Goal: Transaction & Acquisition: Purchase product/service

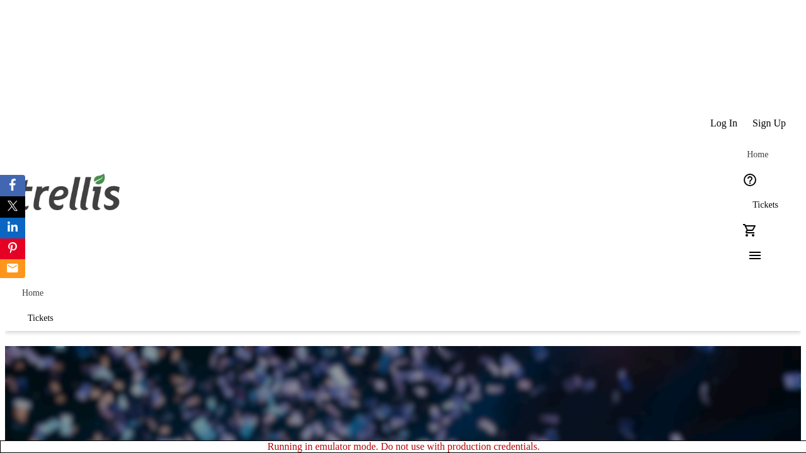
click at [752, 200] on span "Tickets" at bounding box center [765, 205] width 26 height 10
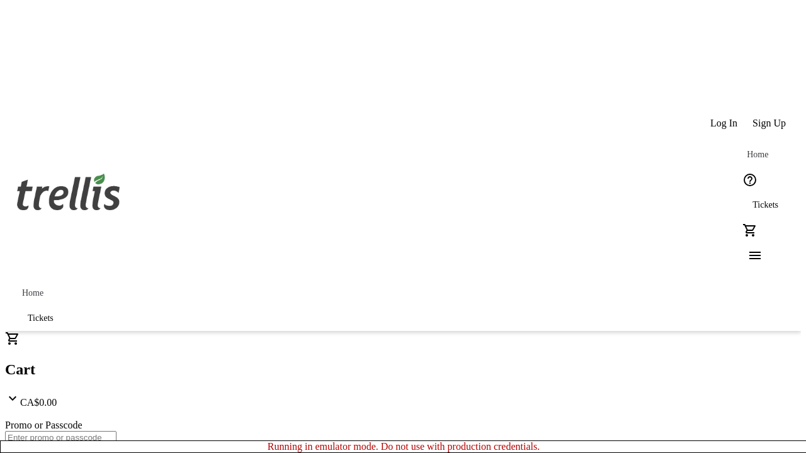
type input "1"
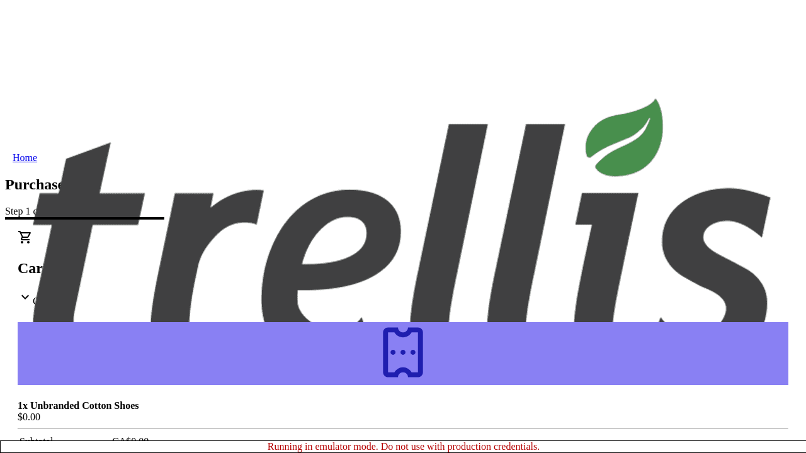
type input "[EMAIL_ADDRESS][DOMAIN_NAME]"
type input "Dock"
type input "Kerluke"
